Goal: Complete application form

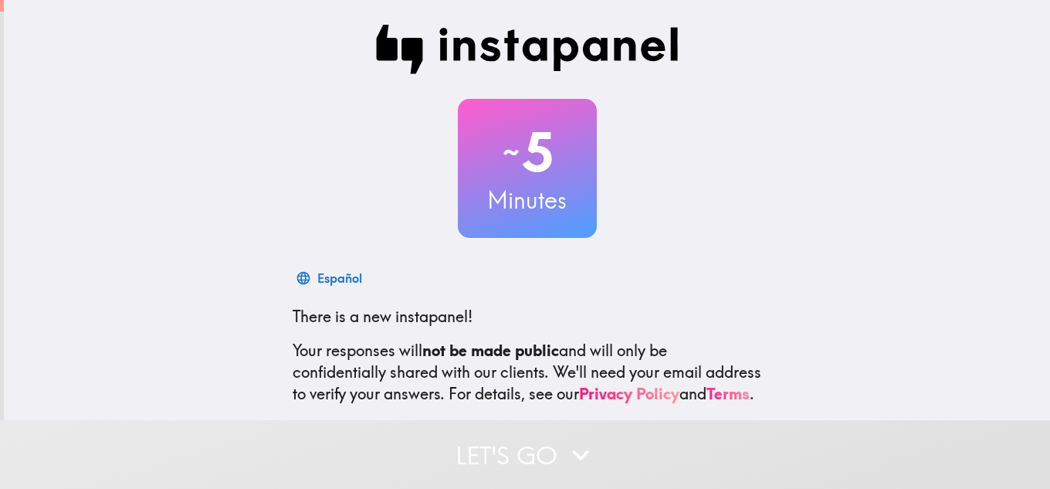
scroll to position [154, 0]
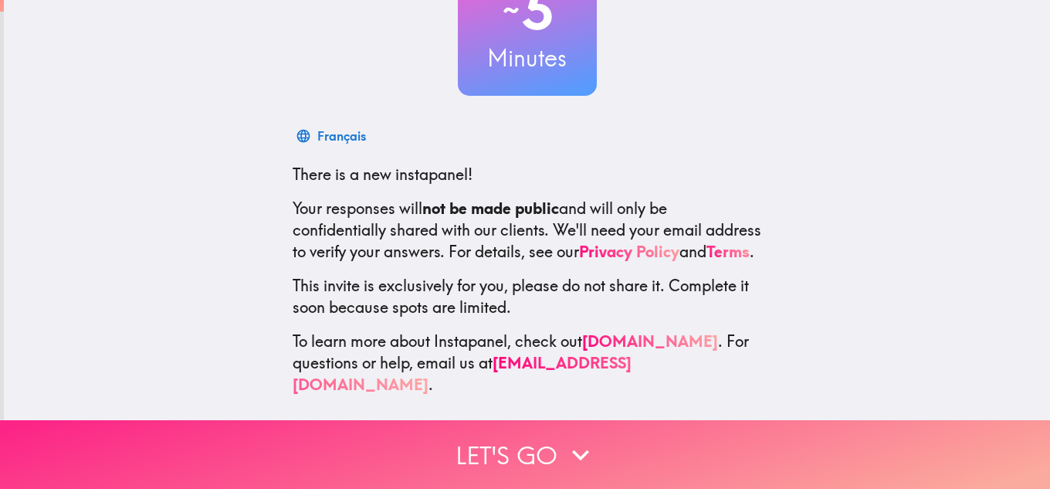
click at [532, 445] on button "Let's go" at bounding box center [525, 454] width 1050 height 69
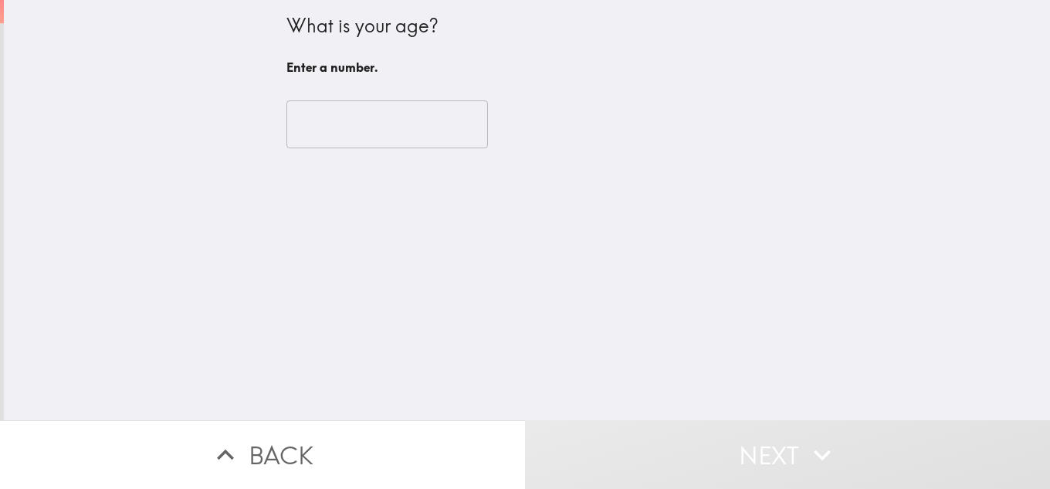
click at [345, 130] on input "number" at bounding box center [386, 124] width 201 height 48
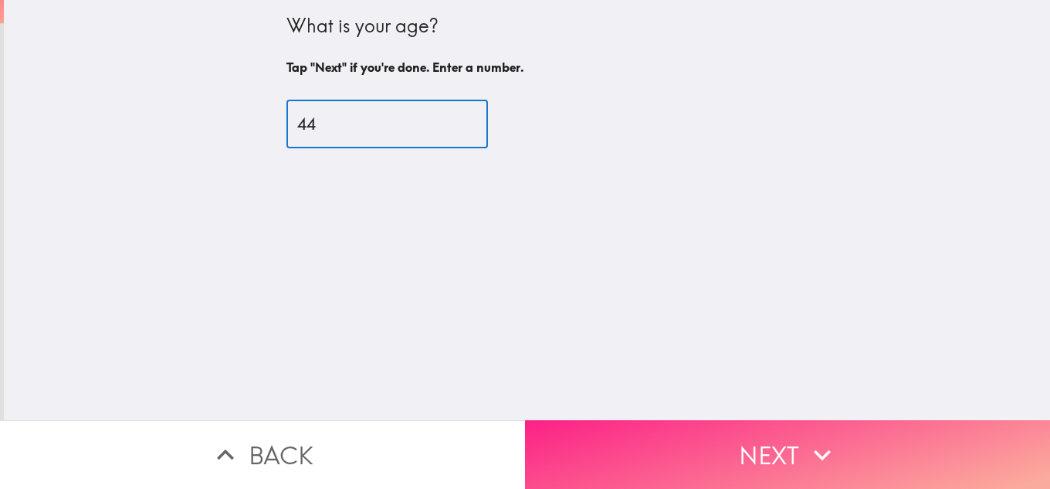
type input "44"
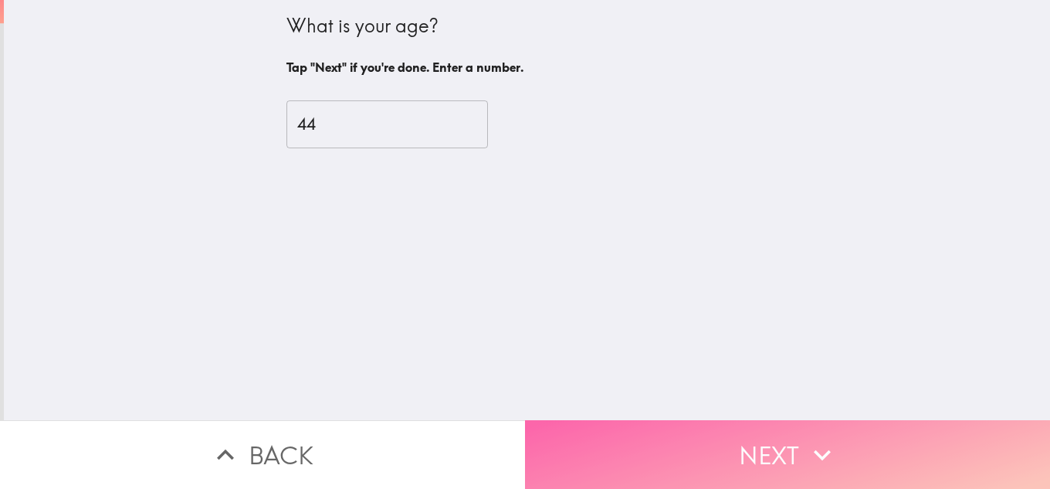
click at [798, 435] on button "Next" at bounding box center [787, 454] width 525 height 69
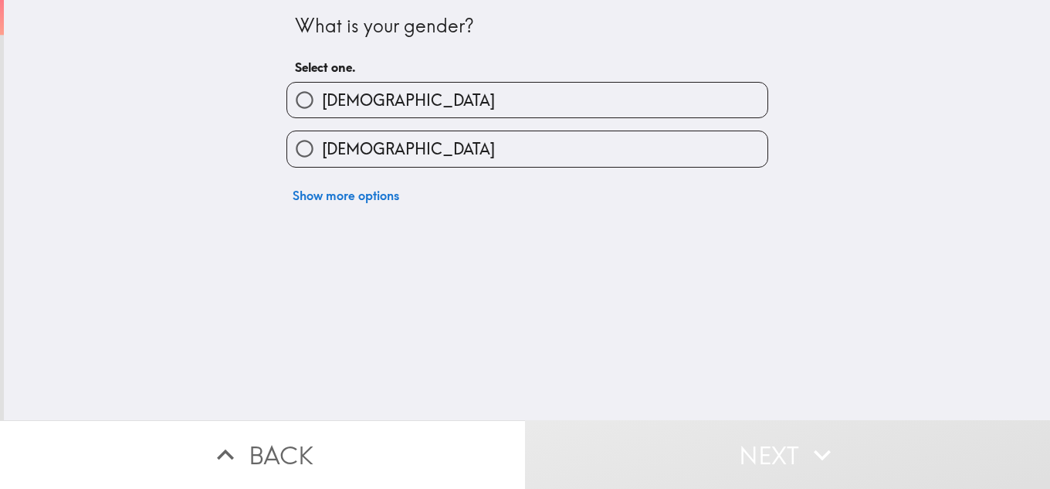
click at [459, 91] on label "[DEMOGRAPHIC_DATA]" at bounding box center [527, 100] width 480 height 35
click at [322, 91] on input "[DEMOGRAPHIC_DATA]" at bounding box center [304, 100] width 35 height 35
radio input "true"
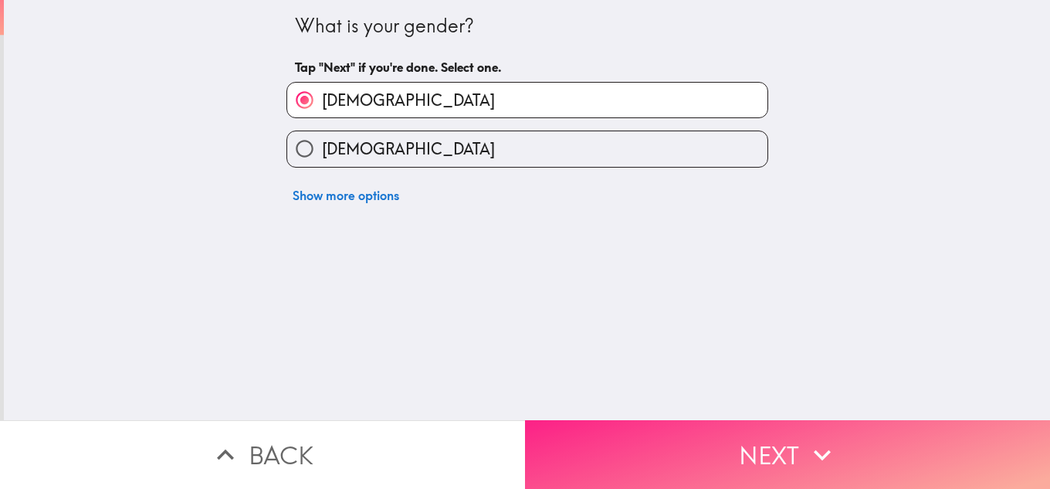
click at [649, 448] on button "Next" at bounding box center [787, 454] width 525 height 69
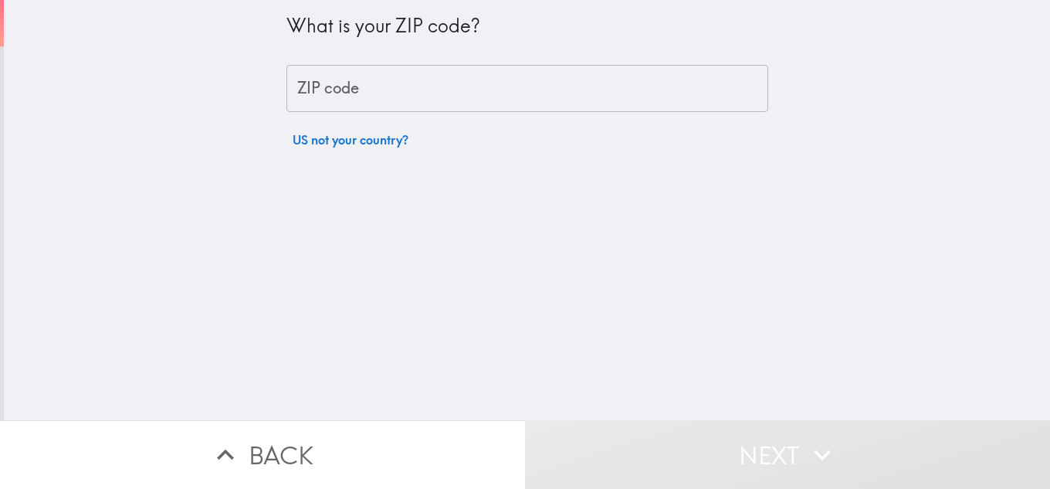
click at [438, 90] on input "ZIP code" at bounding box center [527, 89] width 482 height 48
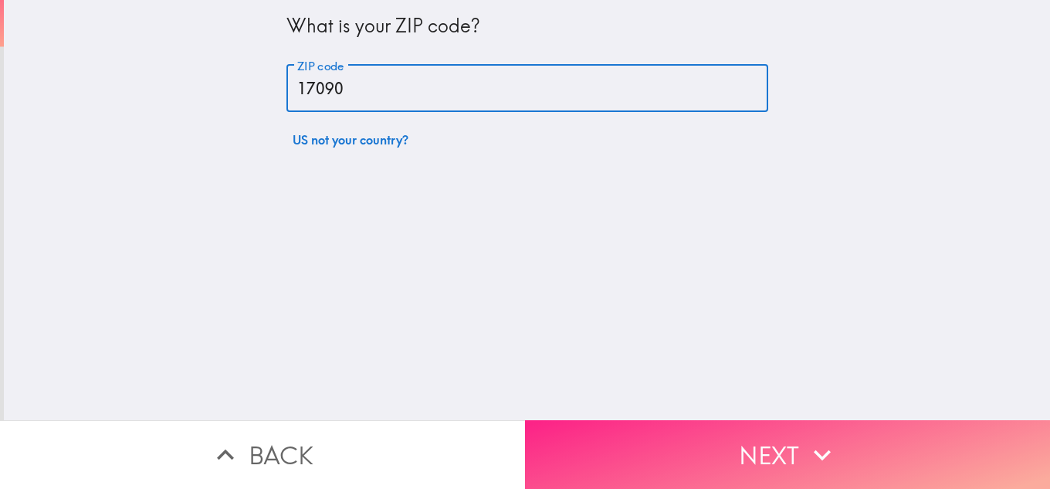
type input "17090"
click at [622, 428] on button "Next" at bounding box center [787, 454] width 525 height 69
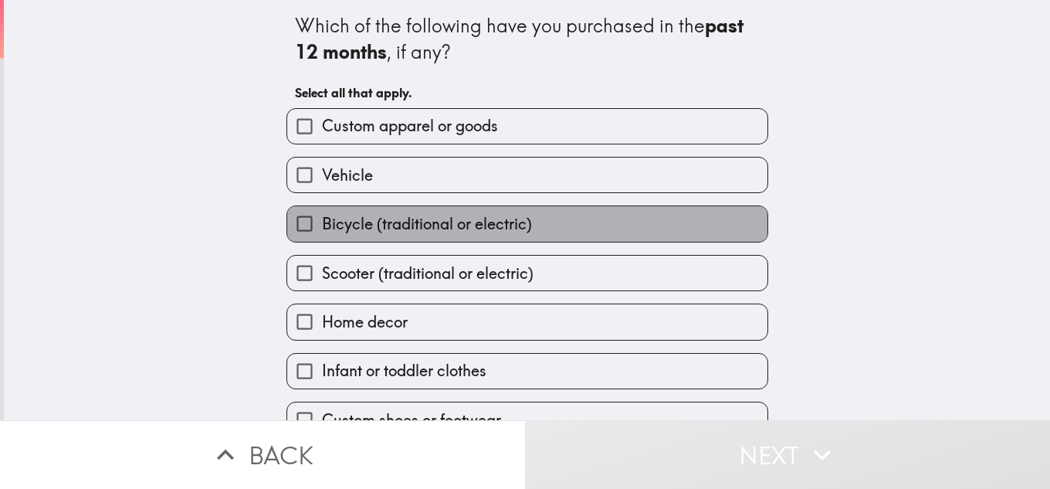
click at [468, 228] on span "Bicycle (traditional or electric)" at bounding box center [427, 224] width 210 height 22
click at [322, 228] on input "Bicycle (traditional or electric)" at bounding box center [304, 223] width 35 height 35
checkbox input "true"
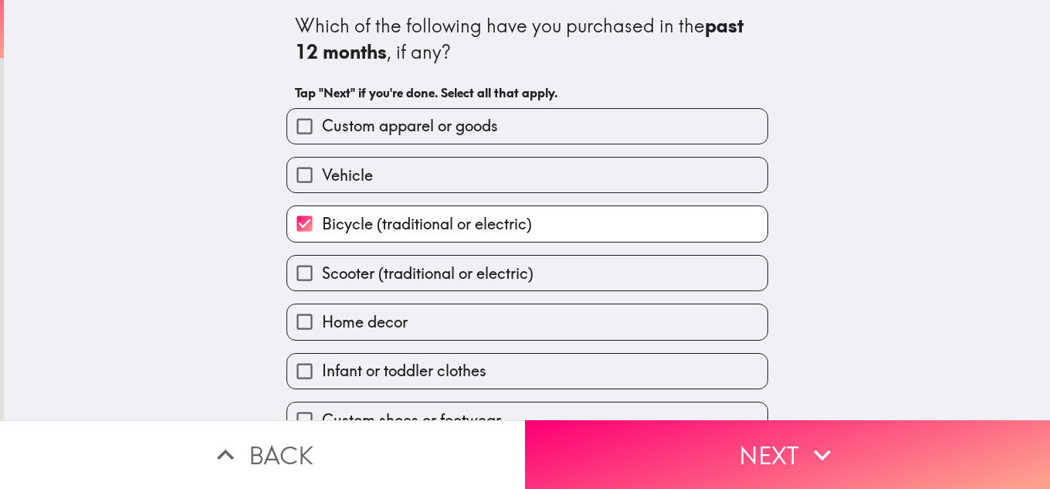
scroll to position [79, 0]
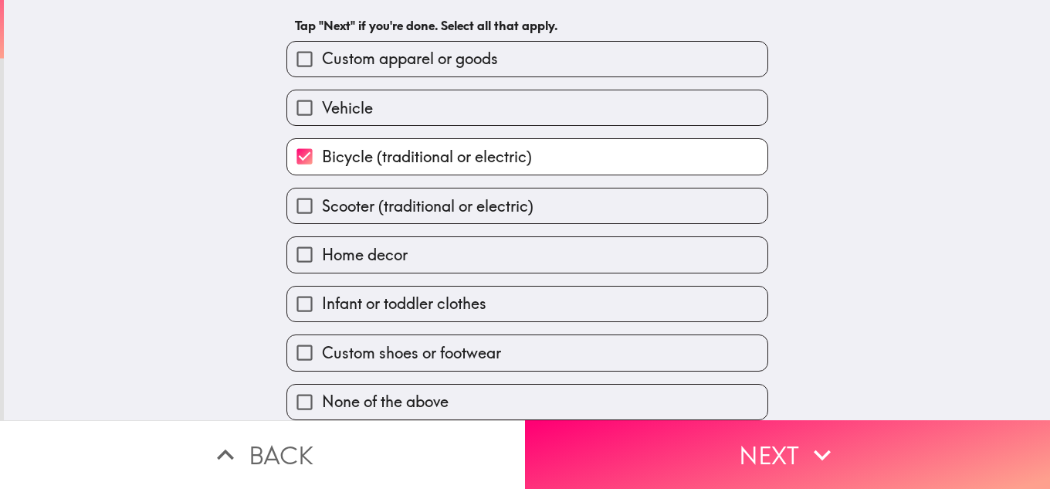
click at [493, 346] on label "Custom shoes or footwear" at bounding box center [527, 352] width 480 height 35
click at [322, 346] on input "Custom shoes or footwear" at bounding box center [304, 352] width 35 height 35
checkbox input "true"
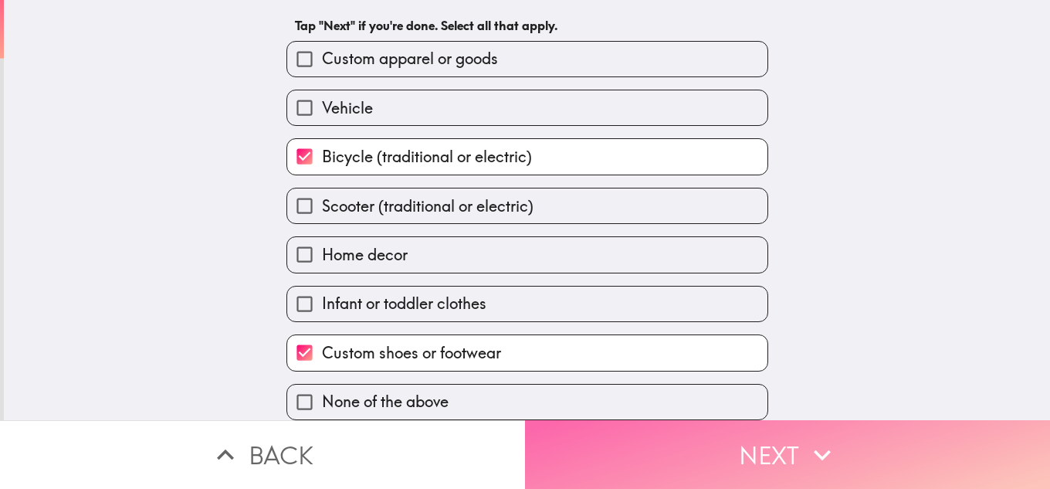
click at [756, 468] on button "Next" at bounding box center [787, 454] width 525 height 69
